Goal: Information Seeking & Learning: Learn about a topic

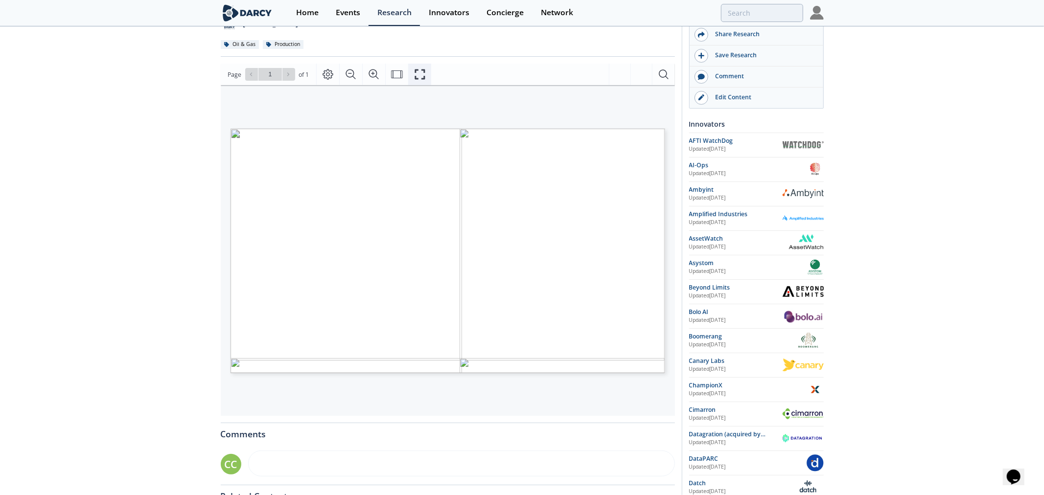
click at [422, 80] on icon "Fullscreen" at bounding box center [420, 75] width 12 height 12
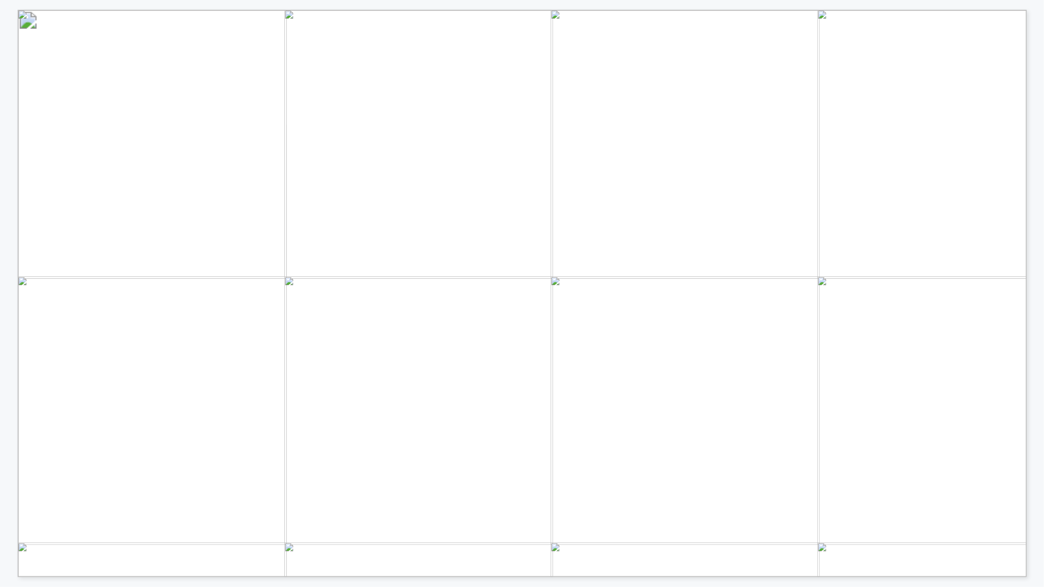
drag, startPoint x: 395, startPoint y: 258, endPoint x: 403, endPoint y: 275, distance: 19.0
drag, startPoint x: 414, startPoint y: 279, endPoint x: 728, endPoint y: 281, distance: 314.7
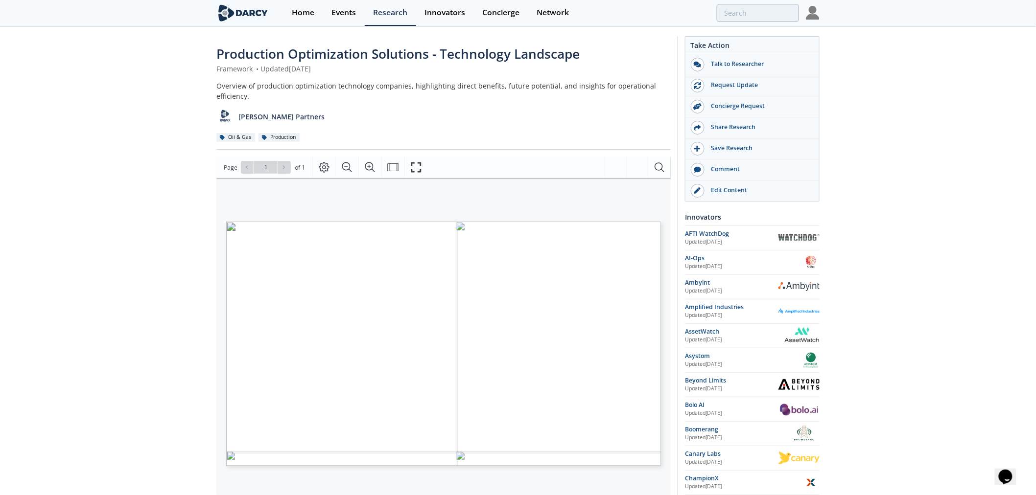
drag, startPoint x: 463, startPoint y: 372, endPoint x: -465, endPoint y: 265, distance: 934.2
click at [0, 265] on html "Home Events Research Innovators Concierge Network Production Optimization Solut…" at bounding box center [518, 247] width 1036 height 495
drag, startPoint x: 329, startPoint y: 214, endPoint x: 319, endPoint y: 202, distance: 16.3
click at [330, 214] on div "PRODUCTION OPTIMIZATION SOLUTIONS TECHNOLOGY LANDSCAPE Tech Area Description So…" at bounding box center [443, 305] width 444 height 255
click at [392, 322] on span "proactively prioritize and plan maintenance" at bounding box center [364, 320] width 108 height 5
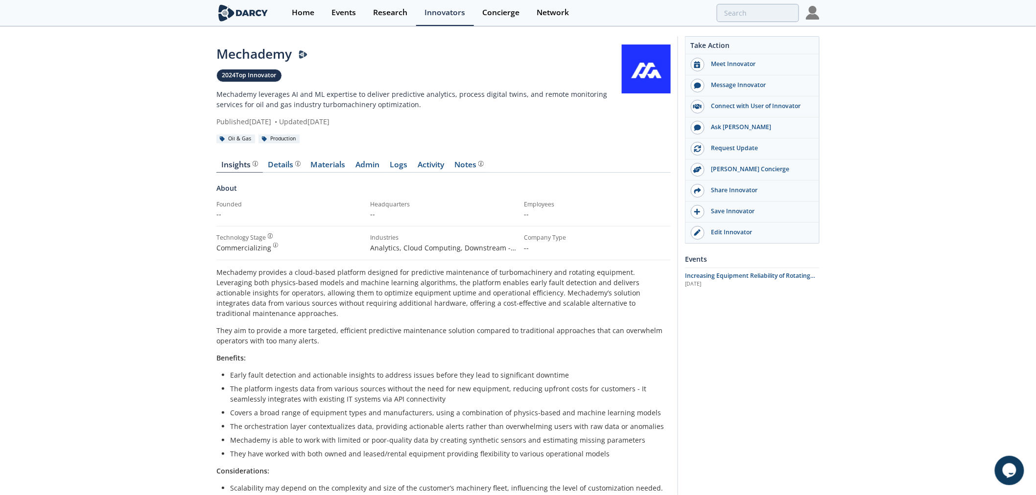
click at [234, 18] on img at bounding box center [242, 12] width 53 height 17
click at [276, 166] on div "Details Product overview, business model, technology and applications as added …" at bounding box center [284, 165] width 32 height 8
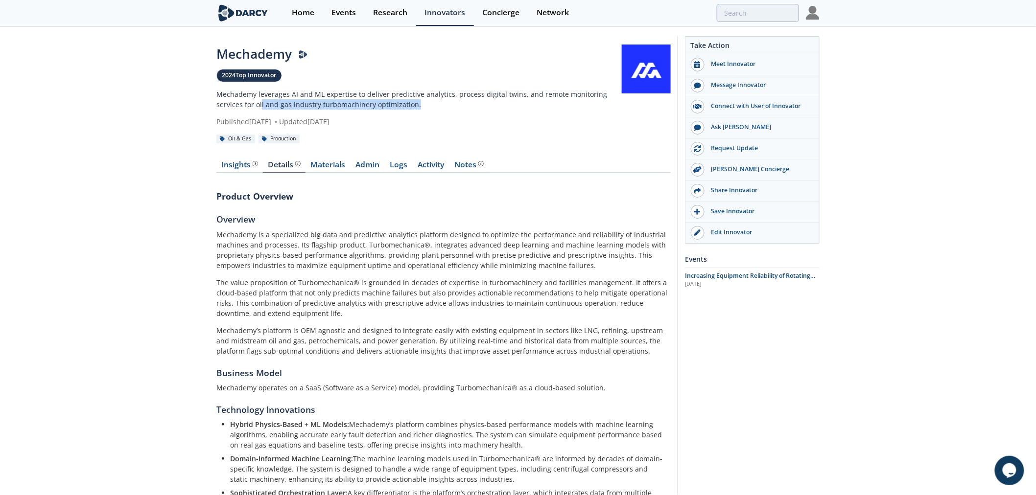
drag, startPoint x: 408, startPoint y: 101, endPoint x: 427, endPoint y: 101, distance: 19.1
click at [427, 101] on p "Mechademy leverages AI and ML expertise to deliver predictive analytics, proces…" at bounding box center [418, 99] width 405 height 21
drag, startPoint x: 265, startPoint y: 103, endPoint x: 412, endPoint y: 103, distance: 147.3
click at [412, 103] on p "Mechademy leverages AI and ML expertise to deliver predictive analytics, proces…" at bounding box center [418, 99] width 405 height 21
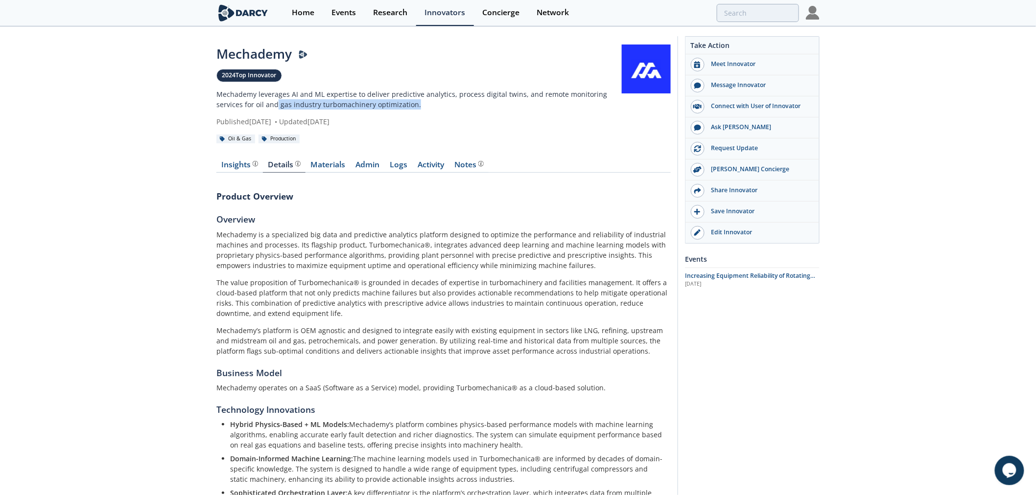
click at [412, 103] on p "Mechademy leverages AI and ML expertise to deliver predictive analytics, proces…" at bounding box center [418, 99] width 405 height 21
drag, startPoint x: 405, startPoint y: 102, endPoint x: 412, endPoint y: 103, distance: 7.0
click at [412, 103] on p "Mechademy leverages AI and ML expertise to deliver predictive analytics, proces…" at bounding box center [418, 99] width 405 height 21
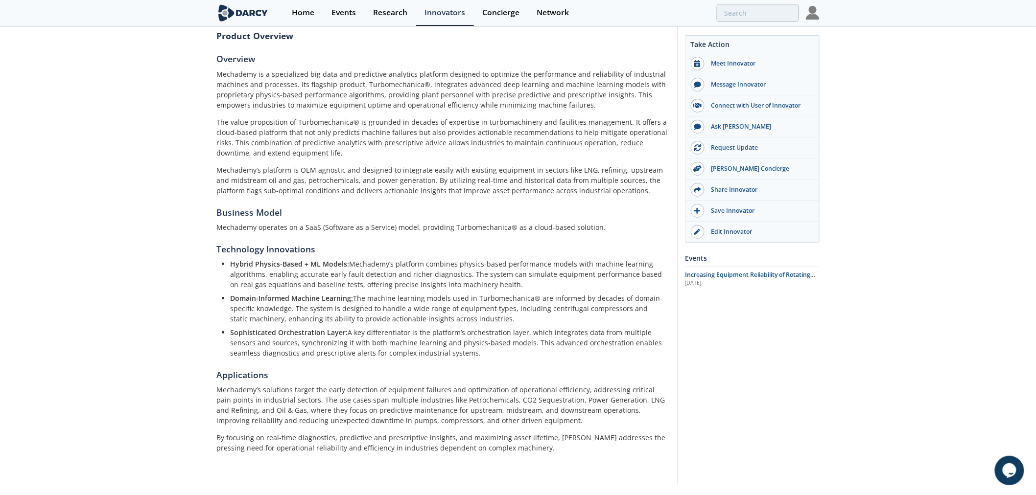
scroll to position [163, 0]
drag, startPoint x: 322, startPoint y: 271, endPoint x: 527, endPoint y: 271, distance: 205.1
click at [527, 271] on li "Hybrid Physics-Based + ML Models: Mechademy’s platform combines physics-based p…" at bounding box center [447, 271] width 434 height 31
drag, startPoint x: 343, startPoint y: 396, endPoint x: 574, endPoint y: 397, distance: 231.0
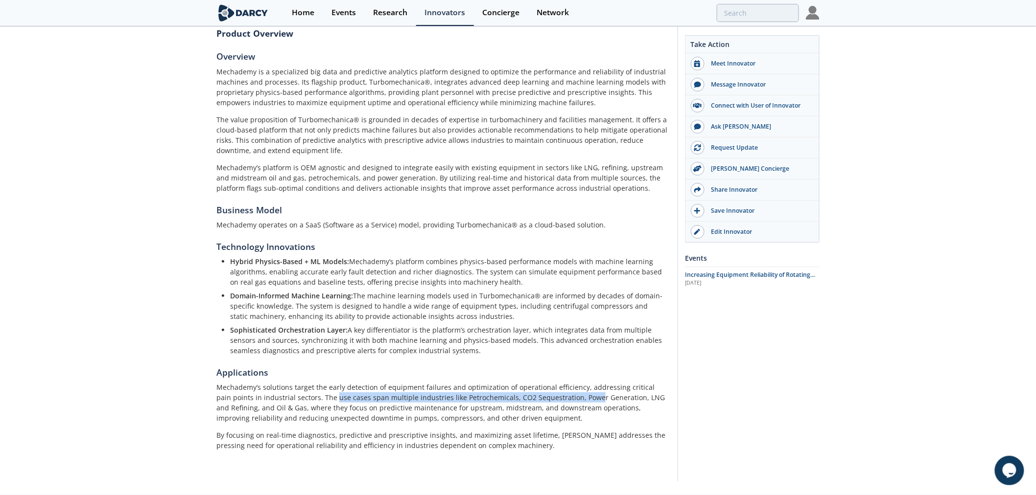
click at [574, 397] on p "Mechademy’s solutions target the early detection of equipment failures and opti…" at bounding box center [443, 402] width 454 height 41
click at [575, 397] on p "Mechademy’s solutions target the early detection of equipment failures and opti…" at bounding box center [443, 402] width 454 height 41
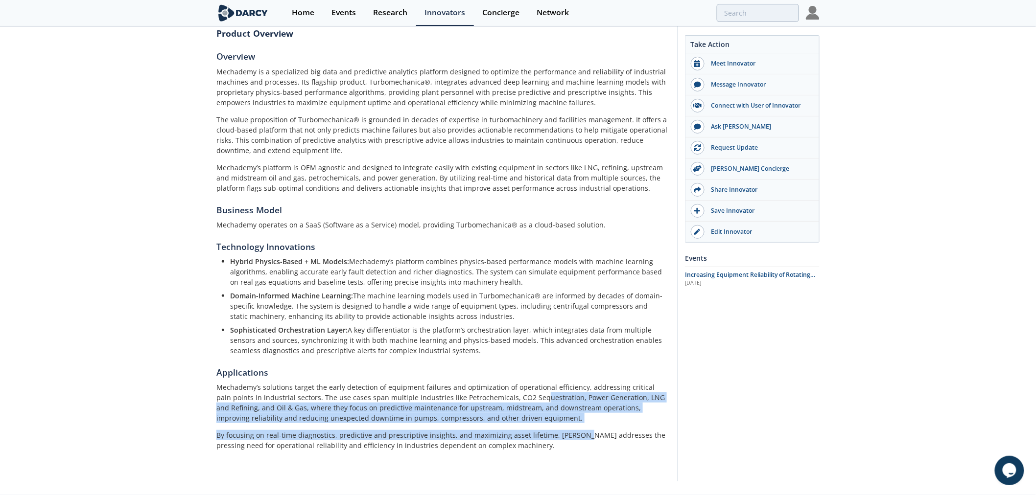
drag, startPoint x: 521, startPoint y: 398, endPoint x: 583, endPoint y: 423, distance: 67.0
click at [583, 423] on div "Mechademy’s solutions target the early detection of equipment failures and opti…" at bounding box center [443, 416] width 454 height 69
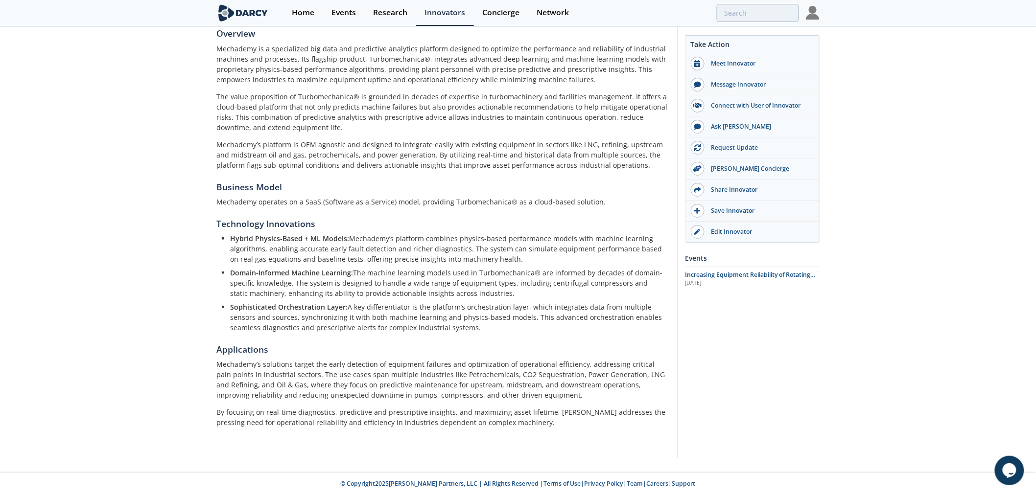
scroll to position [0, 0]
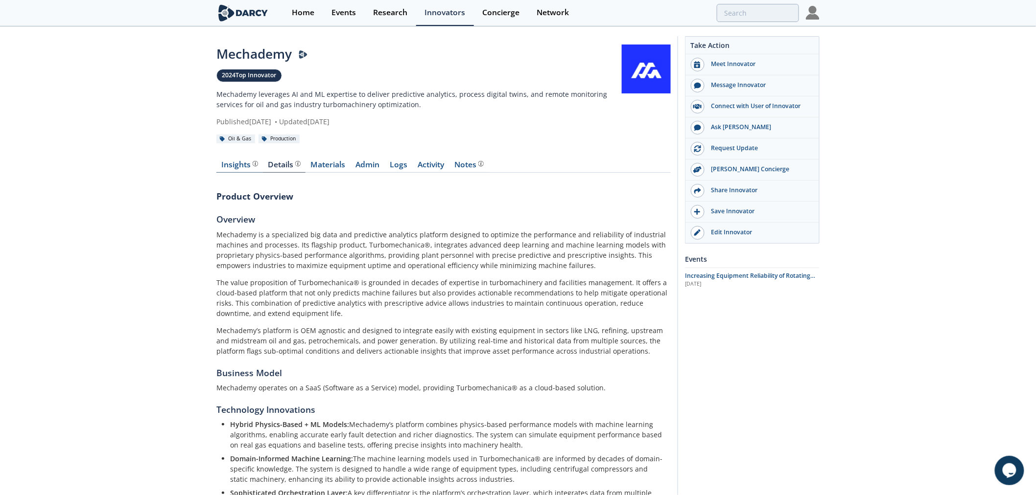
click at [246, 165] on div "Insights" at bounding box center [240, 165] width 36 height 8
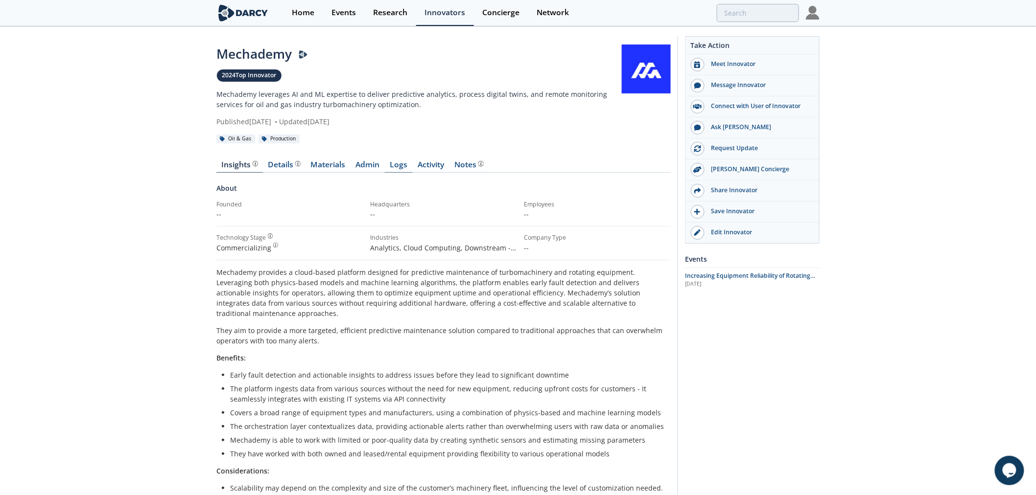
click at [395, 164] on link "Logs" at bounding box center [399, 167] width 28 height 12
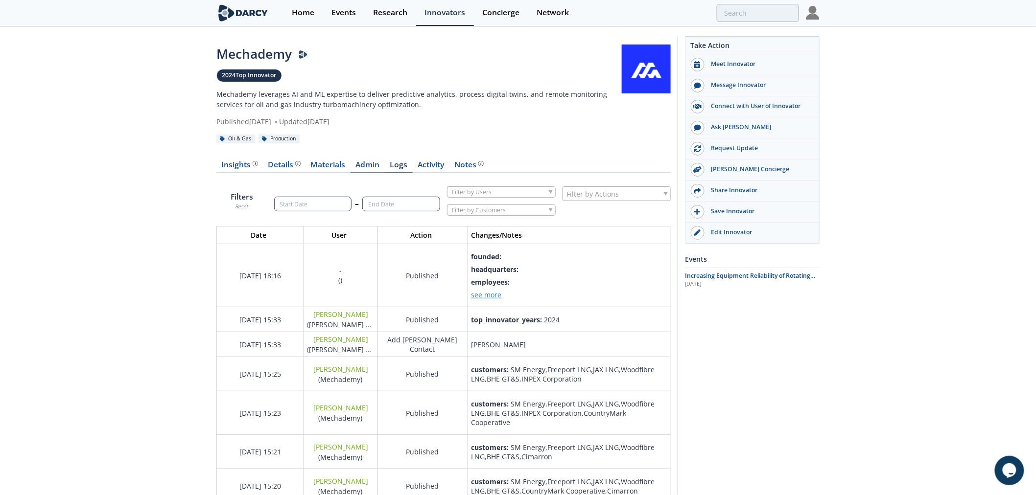
scroll to position [1162, 471]
click at [364, 164] on link "Admin" at bounding box center [367, 167] width 34 height 12
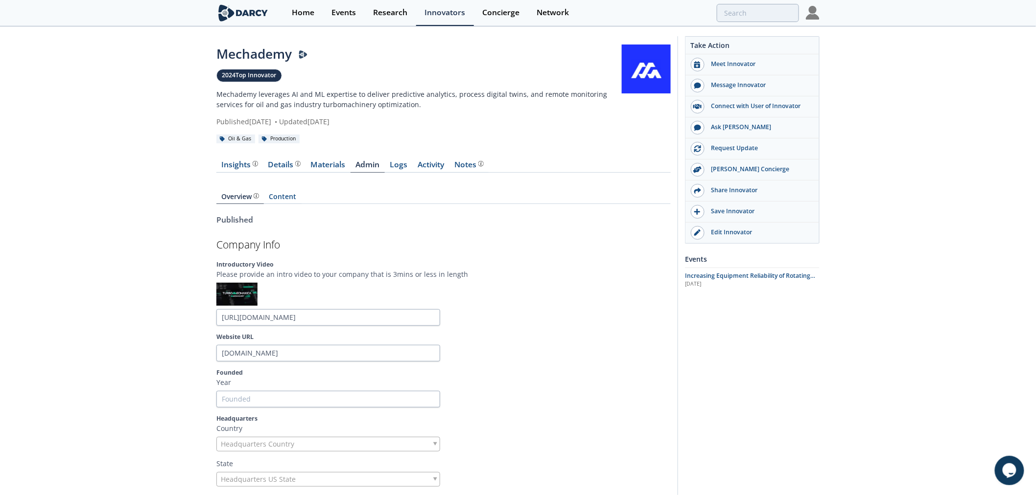
click at [224, 17] on img at bounding box center [242, 12] width 53 height 17
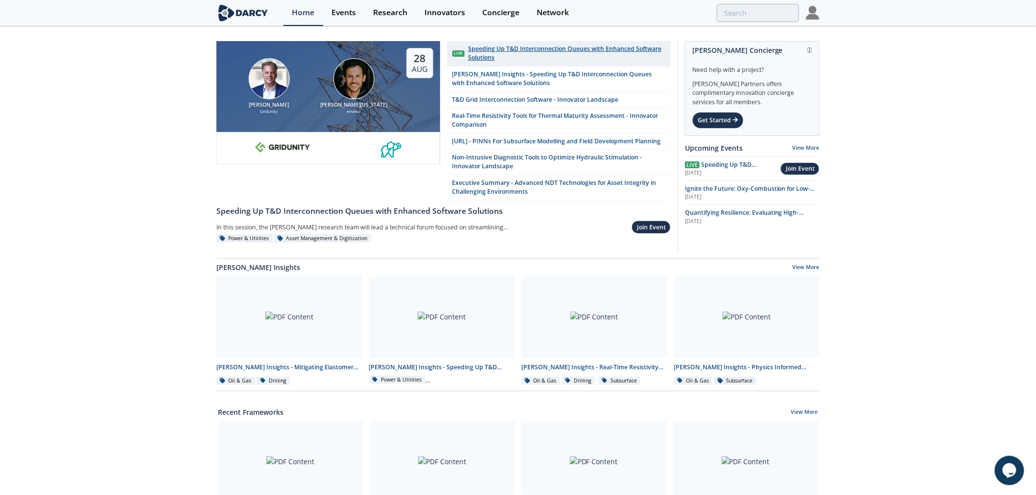
click at [564, 56] on div "Speeding Up T&D Interconnection Queues with Enhanced Software Solutions" at bounding box center [566, 54] width 197 height 18
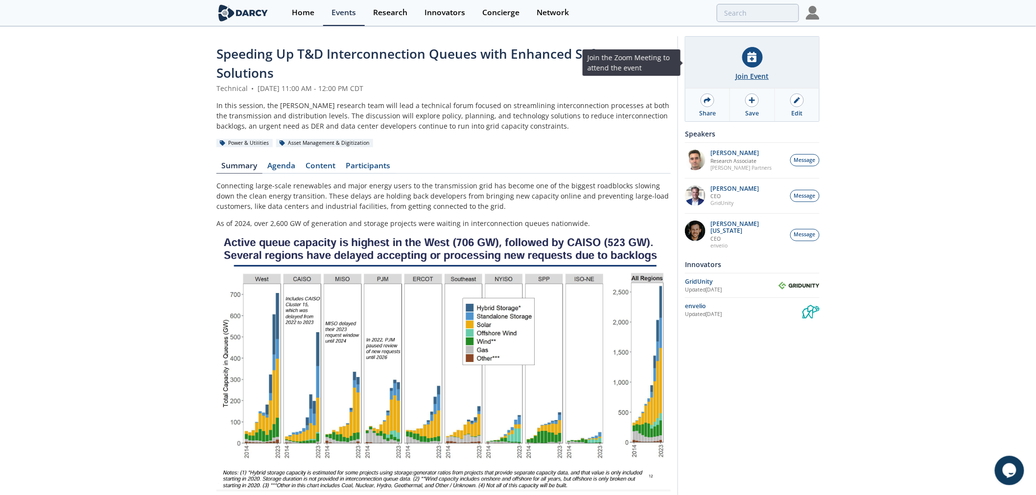
click at [756, 62] on div at bounding box center [752, 57] width 21 height 21
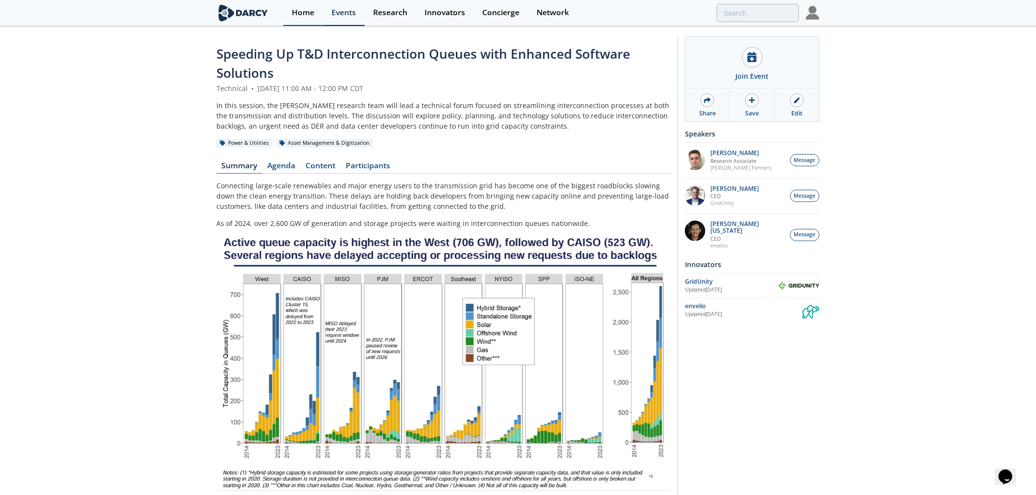
click at [299, 15] on div "Home" at bounding box center [303, 13] width 23 height 8
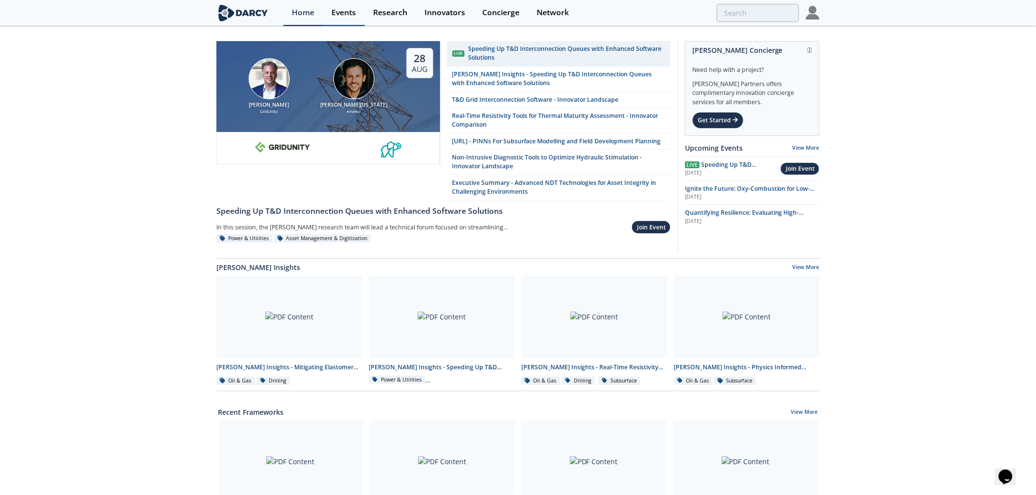
drag, startPoint x: 328, startPoint y: 12, endPoint x: 354, endPoint y: 12, distance: 25.5
click at [330, 12] on link "Events" at bounding box center [344, 13] width 42 height 26
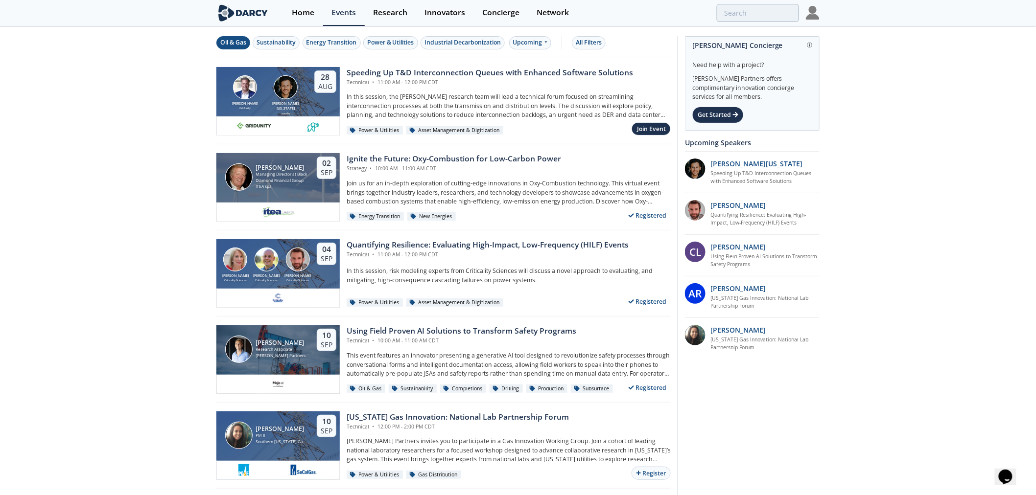
click at [224, 45] on div "Oil & Gas" at bounding box center [233, 42] width 26 height 9
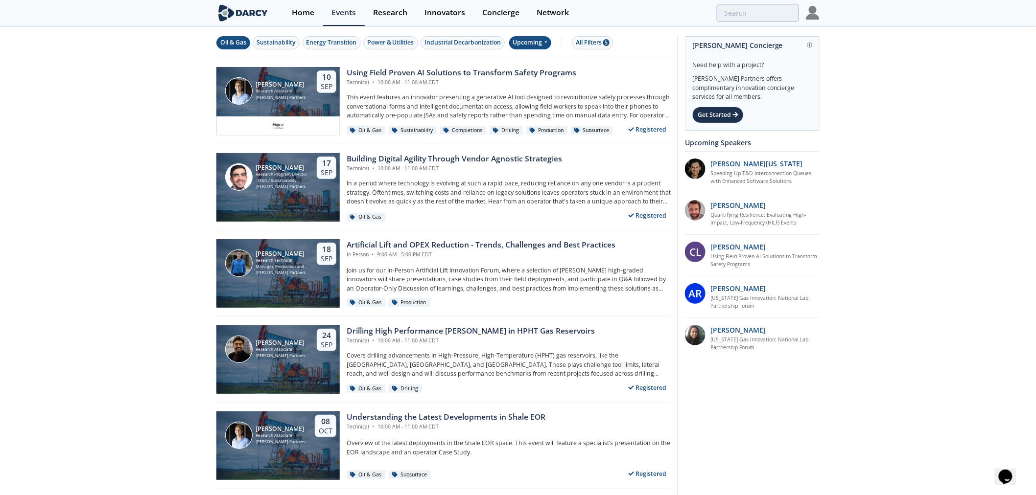
click at [541, 45] on div "Upcoming" at bounding box center [530, 42] width 43 height 13
click at [552, 60] on div "Upcoming" at bounding box center [542, 60] width 61 height 16
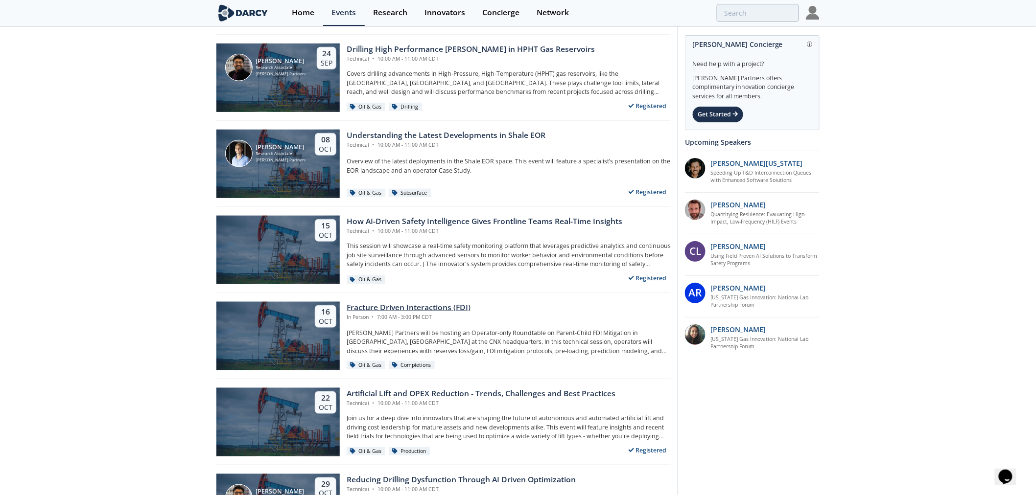
scroll to position [326, 0]
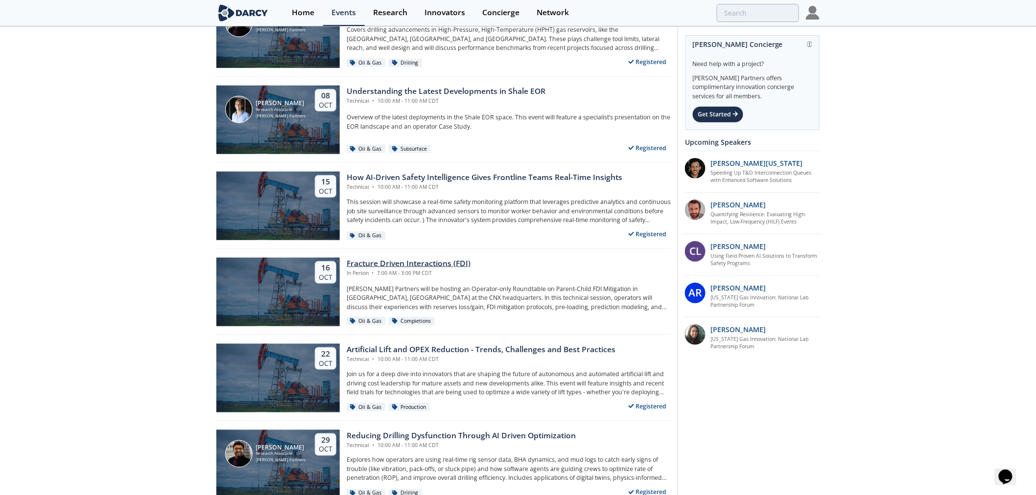
click at [305, 293] on div "16 Oct" at bounding box center [277, 292] width 123 height 69
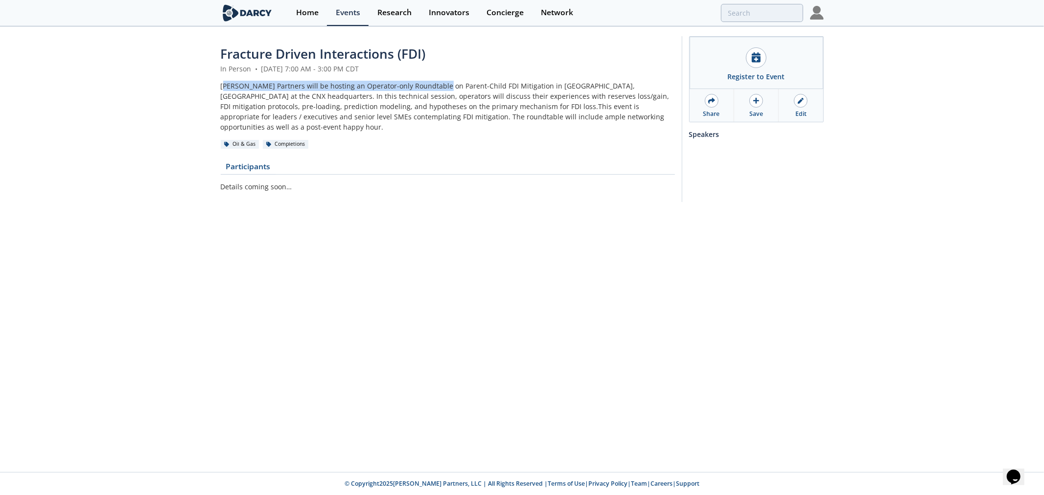
drag, startPoint x: 225, startPoint y: 85, endPoint x: 436, endPoint y: 89, distance: 210.5
click at [436, 89] on div "Darcy Partners will be hosting an Operator-only Roundtable on Parent-Child FDI …" at bounding box center [448, 106] width 454 height 51
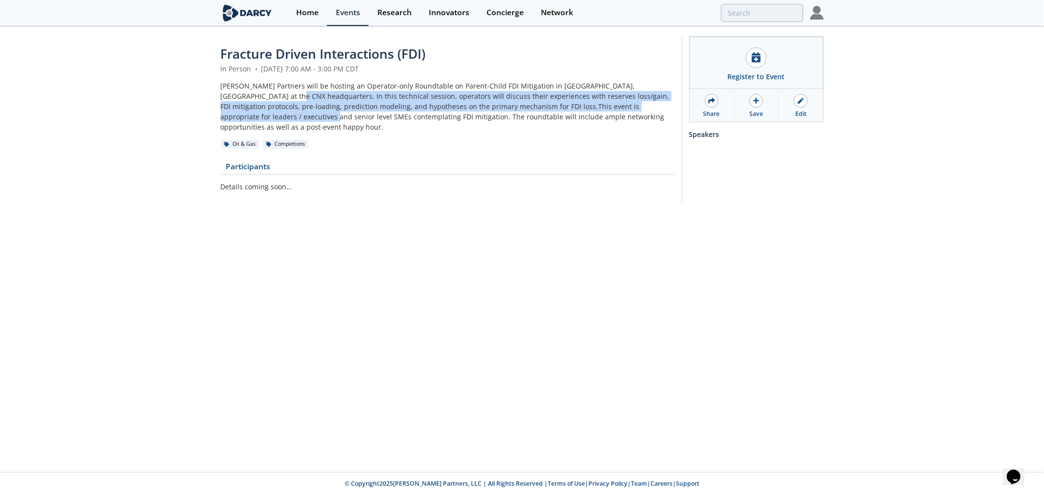
drag, startPoint x: 357, startPoint y: 98, endPoint x: 658, endPoint y: 111, distance: 300.8
click at [658, 111] on div "Darcy Partners will be hosting an Operator-only Roundtable on Parent-Child FDI …" at bounding box center [448, 106] width 454 height 51
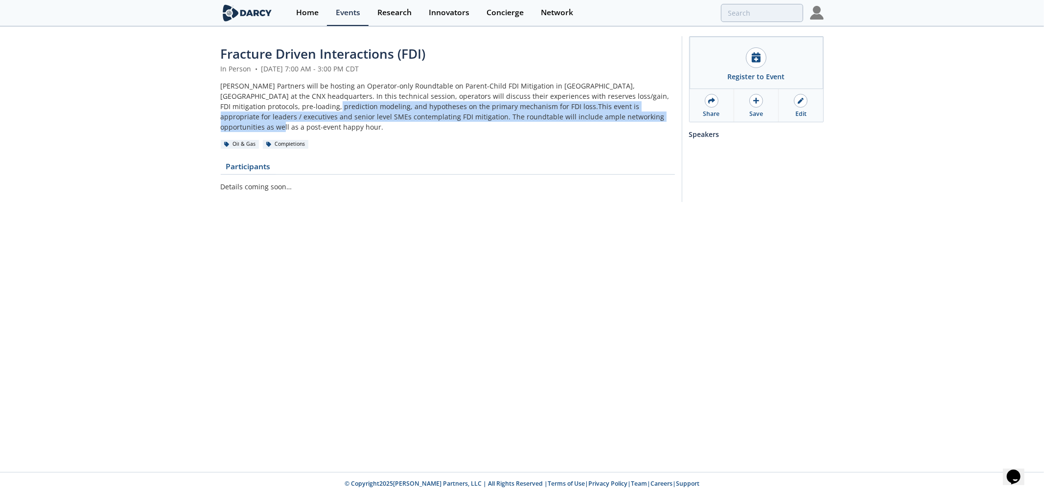
drag, startPoint x: 250, startPoint y: 108, endPoint x: 604, endPoint y: 118, distance: 354.1
click at [604, 118] on div "Darcy Partners will be hosting an Operator-only Roundtable on Parent-Child FDI …" at bounding box center [448, 106] width 454 height 51
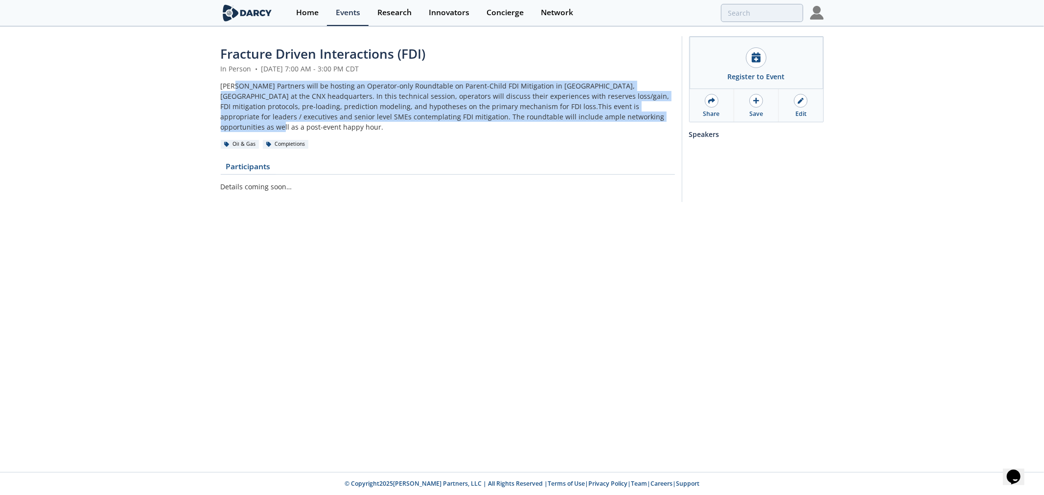
drag, startPoint x: 302, startPoint y: 88, endPoint x: 573, endPoint y: 112, distance: 272.2
click at [573, 112] on div "Darcy Partners will be hosting an Operator-only Roundtable on Parent-Child FDI …" at bounding box center [448, 106] width 454 height 51
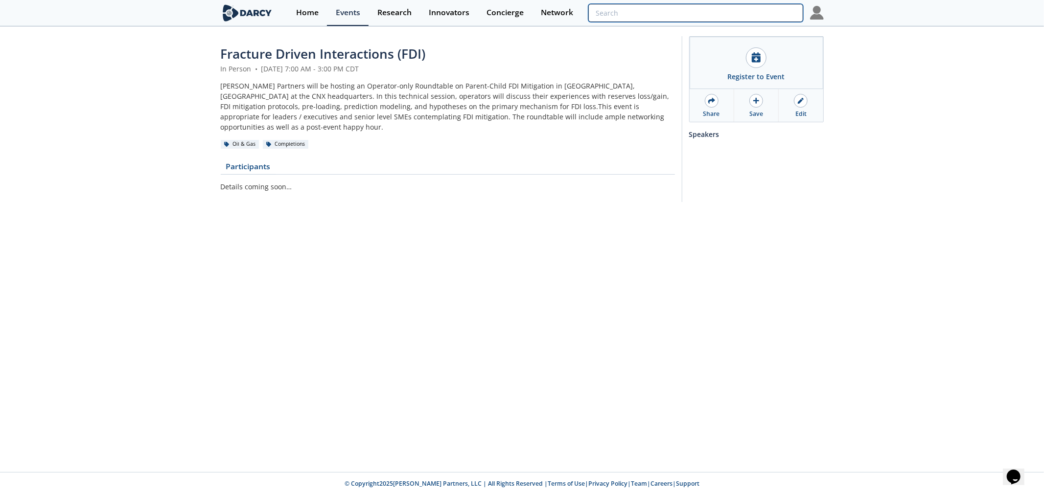
click at [753, 16] on input "search" at bounding box center [695, 13] width 214 height 18
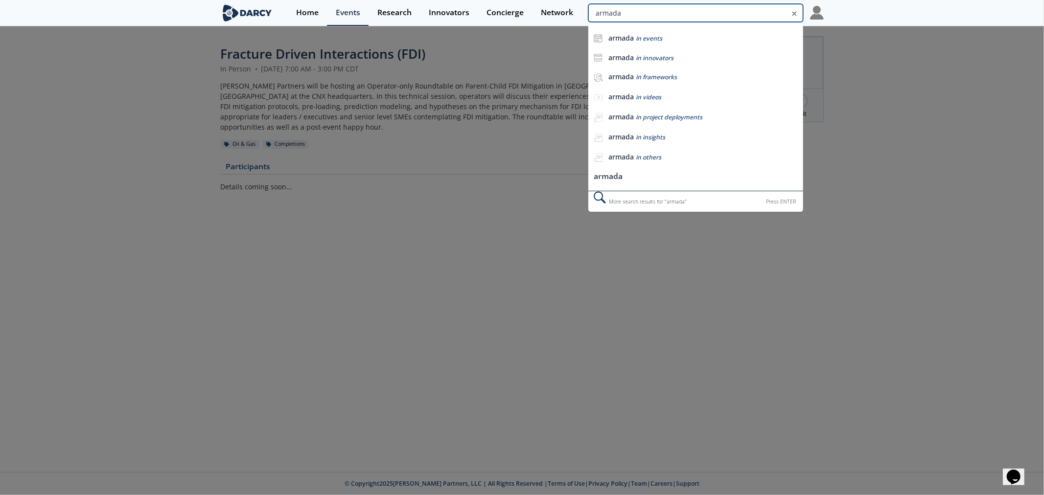
type input "armada"
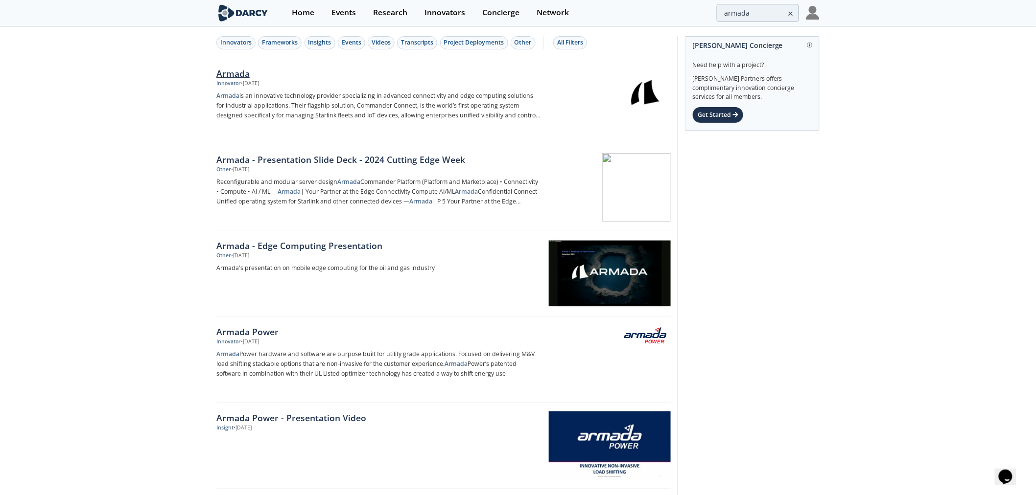
drag, startPoint x: 233, startPoint y: 70, endPoint x: 239, endPoint y: 70, distance: 5.4
click at [233, 70] on div "Armada" at bounding box center [378, 73] width 324 height 13
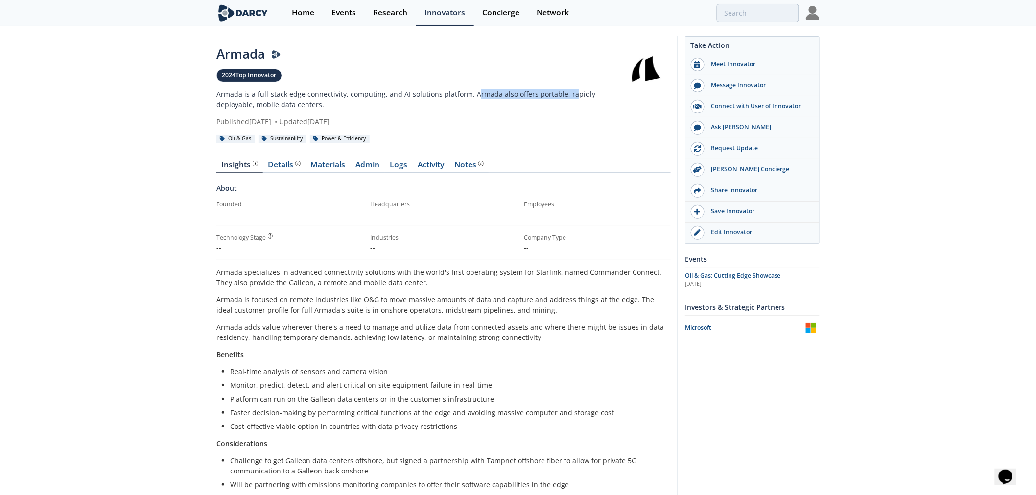
drag, startPoint x: 470, startPoint y: 93, endPoint x: 566, endPoint y: 93, distance: 96.4
click at [566, 93] on p "Armada is a full-stack edge connectivity, computing, and AI solutions platform.…" at bounding box center [418, 99] width 405 height 21
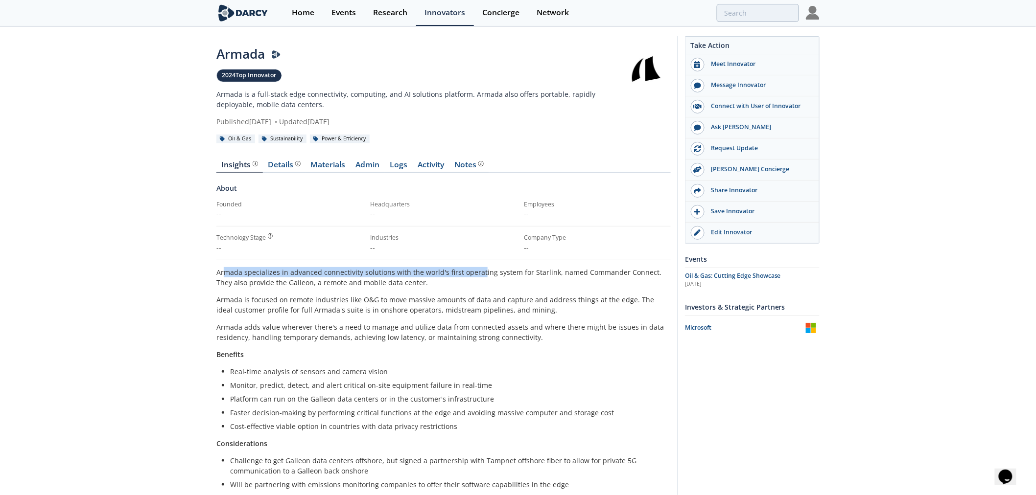
drag, startPoint x: 257, startPoint y: 272, endPoint x: 478, endPoint y: 272, distance: 220.3
click at [478, 272] on p "Armada specializes in advanced connectivity solutions with the world's first op…" at bounding box center [443, 277] width 454 height 21
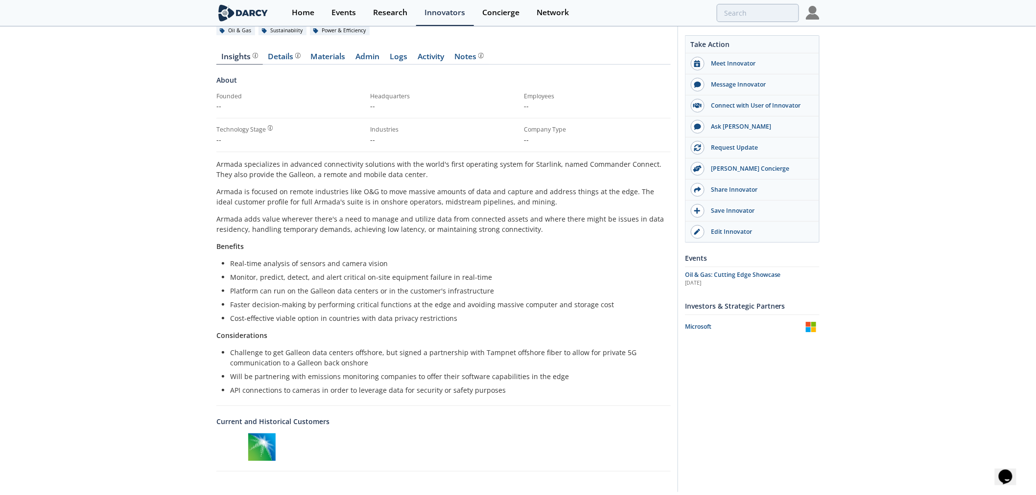
scroll to position [109, 0]
drag, startPoint x: 246, startPoint y: 176, endPoint x: 407, endPoint y: 177, distance: 161.0
click at [407, 177] on p "Armada specializes in advanced connectivity solutions with the world's first op…" at bounding box center [443, 169] width 454 height 21
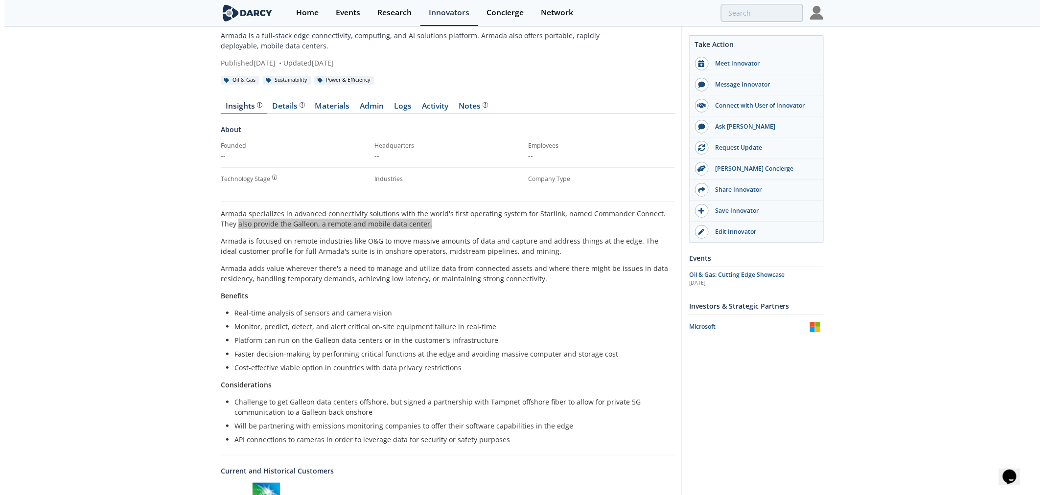
scroll to position [0, 0]
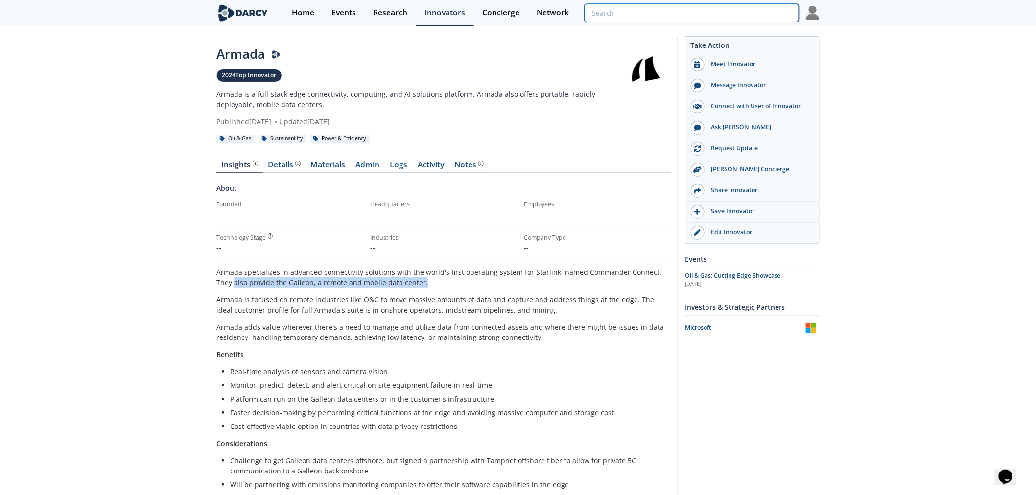
click at [739, 10] on input "search" at bounding box center [691, 13] width 214 height 18
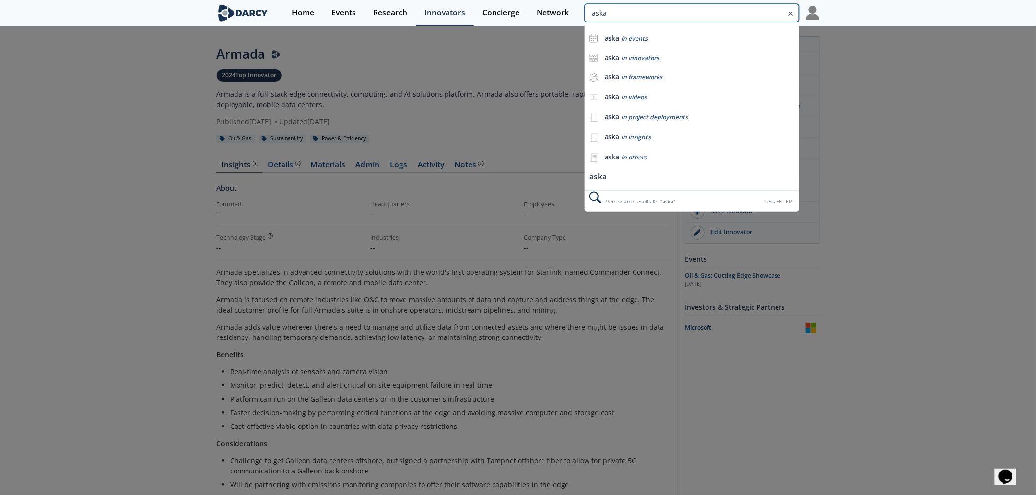
click at [752, 7] on input "aska" at bounding box center [691, 13] width 214 height 18
type input "askestro"
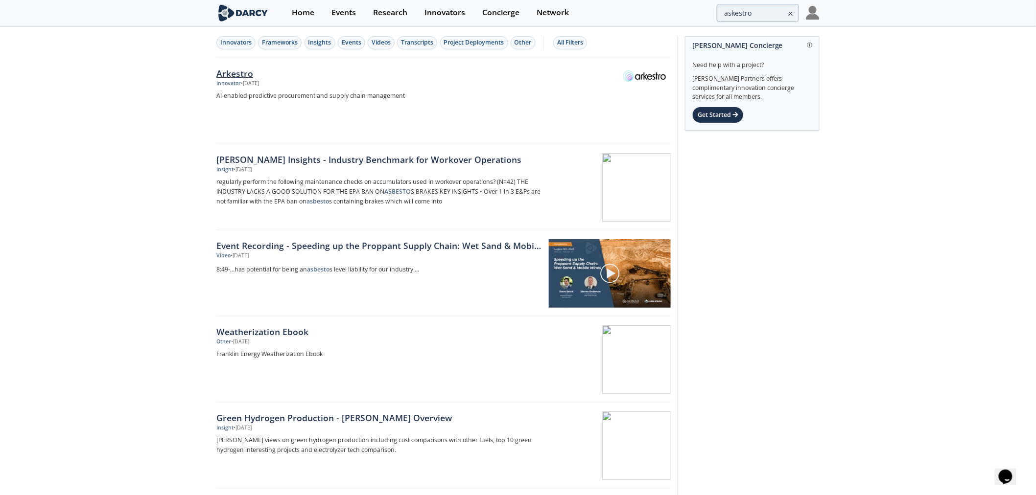
click at [241, 77] on div "Arkestro" at bounding box center [378, 73] width 324 height 13
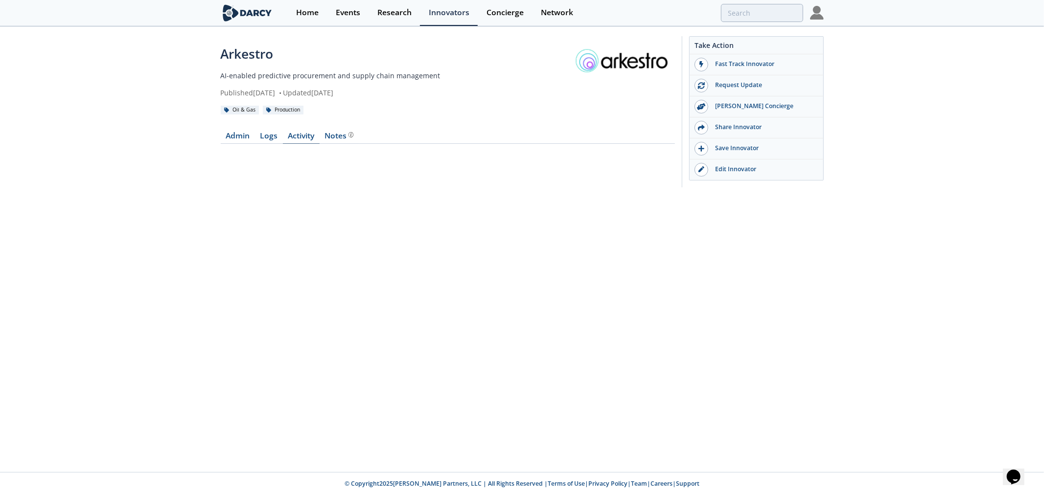
click at [295, 138] on link "Activity" at bounding box center [301, 138] width 37 height 12
click at [279, 141] on link "Logs" at bounding box center [269, 138] width 28 height 12
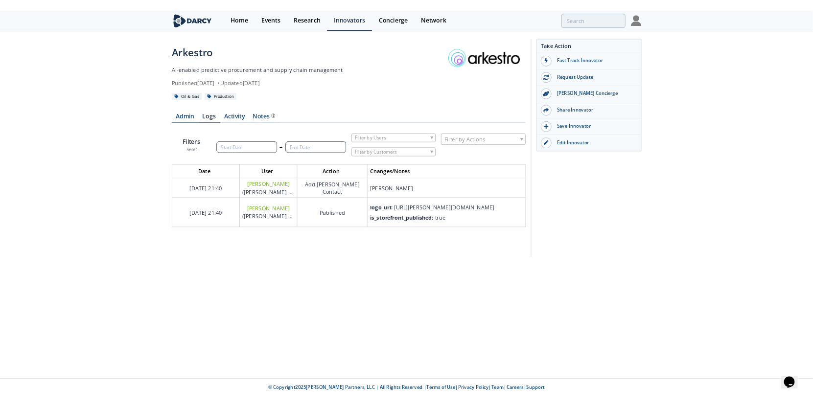
scroll to position [99, 471]
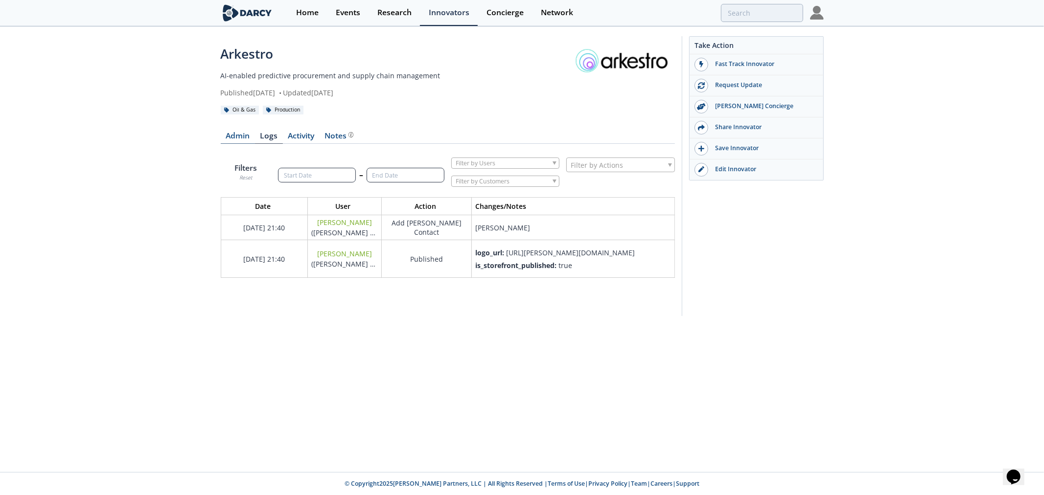
click at [239, 140] on link "Admin" at bounding box center [238, 138] width 34 height 12
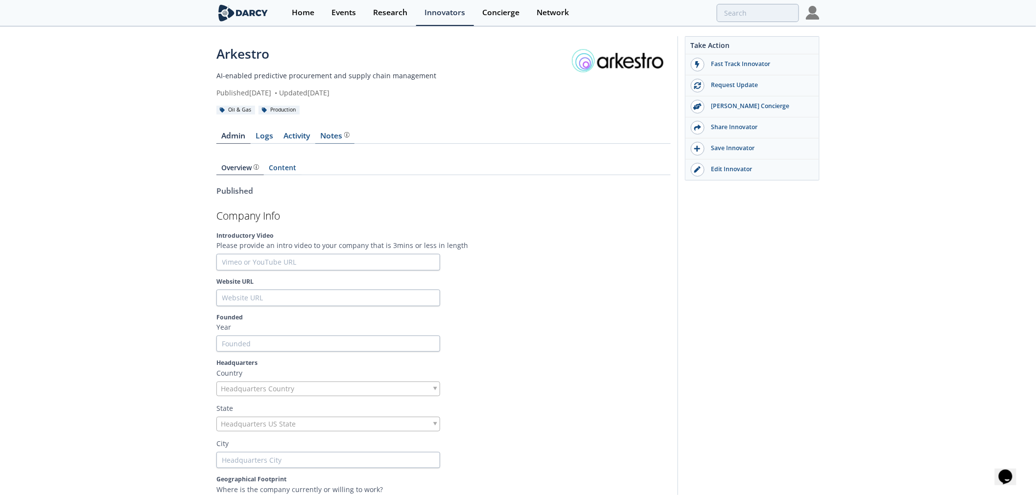
click at [338, 137] on div "Notes" at bounding box center [335, 136] width 29 height 8
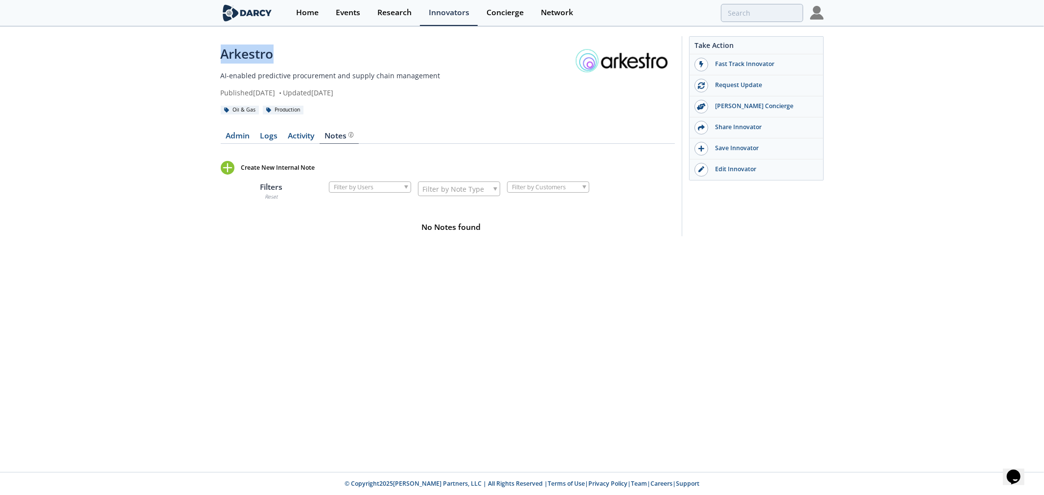
drag, startPoint x: 282, startPoint y: 52, endPoint x: 319, endPoint y: 52, distance: 36.7
click at [319, 52] on div "Arkestro AI-enabled predictive procurement and supply chain management Publishe…" at bounding box center [522, 138] width 1044 height 223
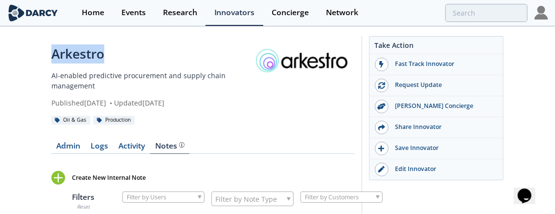
click at [95, 57] on div "Arkestro" at bounding box center [151, 54] width 200 height 19
click at [96, 57] on div "Arkestro" at bounding box center [151, 54] width 200 height 19
click at [80, 54] on div "Arkestro" at bounding box center [151, 54] width 200 height 19
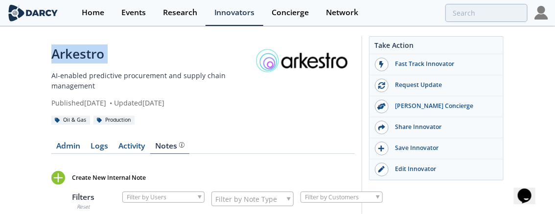
click at [80, 54] on div "Arkestro" at bounding box center [151, 54] width 200 height 19
click at [54, 54] on div "Arkestro" at bounding box center [151, 54] width 200 height 19
drag, startPoint x: 66, startPoint y: 54, endPoint x: 128, endPoint y: 60, distance: 62.0
click at [128, 60] on div "Arkestro AI-enabled predictive procurement and supply chain management Publishe…" at bounding box center [277, 143] width 555 height 233
click at [128, 60] on div "Arkestro" at bounding box center [151, 54] width 200 height 19
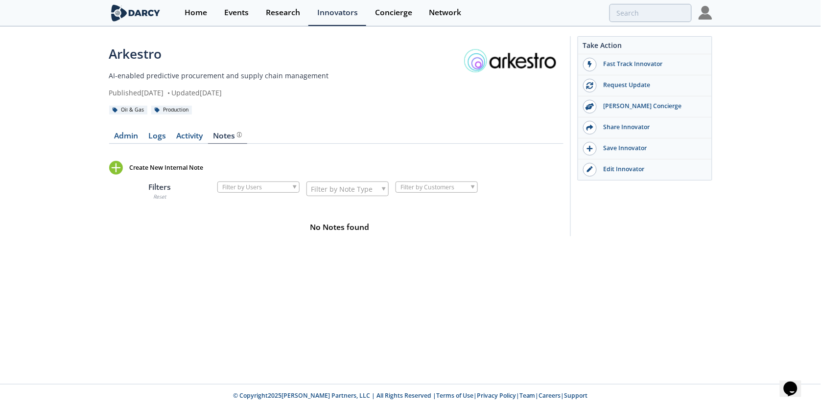
click at [16, 108] on div "Arkestro AI-enabled predictive procurement and supply chain management Publishe…" at bounding box center [410, 138] width 821 height 223
click at [661, 21] on input "search" at bounding box center [584, 13] width 214 height 18
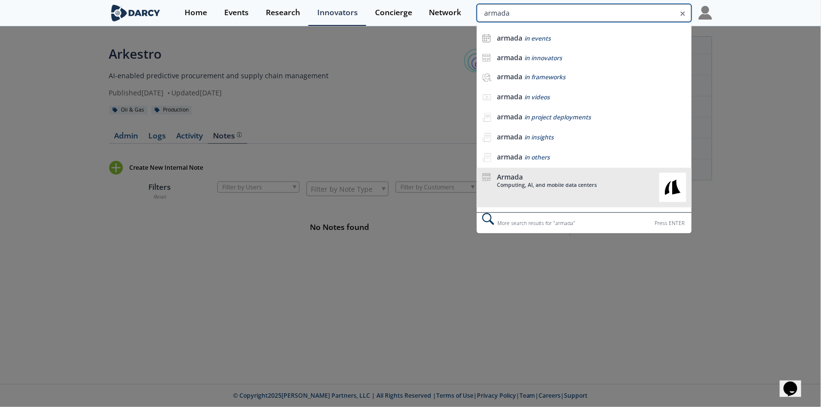
type input "armada"
click at [530, 189] on div "Armada Computing, AI, and mobile data centers" at bounding box center [575, 187] width 157 height 29
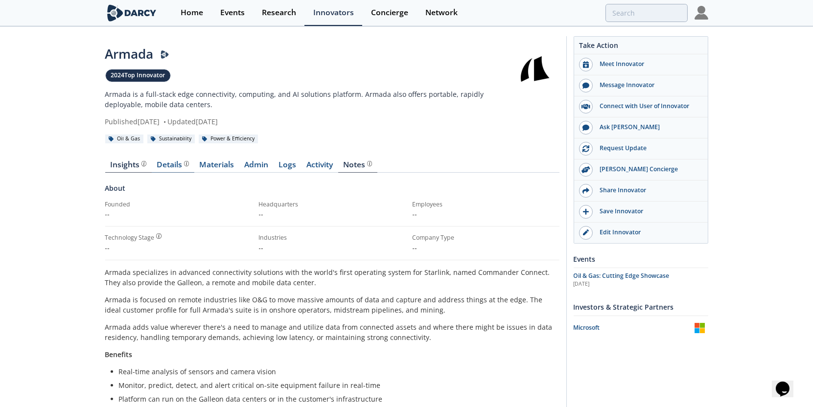
click at [160, 168] on div "Details" at bounding box center [173, 165] width 32 height 8
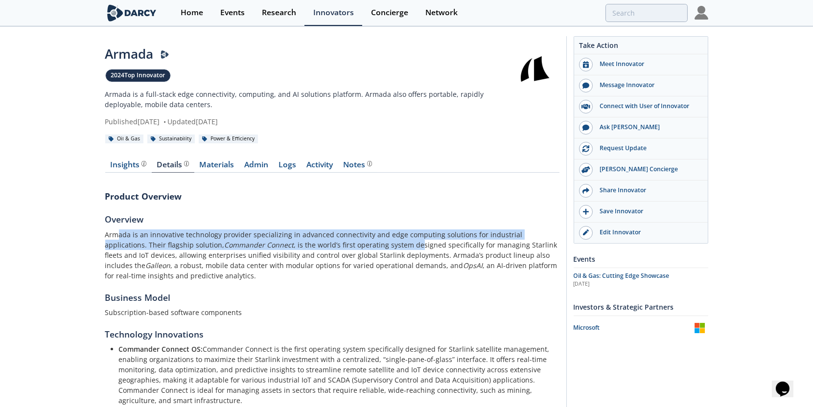
drag, startPoint x: 119, startPoint y: 236, endPoint x: 377, endPoint y: 245, distance: 258.6
click at [377, 245] on p "Armada is an innovative technology provider specializing in advanced connectivi…" at bounding box center [332, 255] width 454 height 51
